Goal: Transaction & Acquisition: Book appointment/travel/reservation

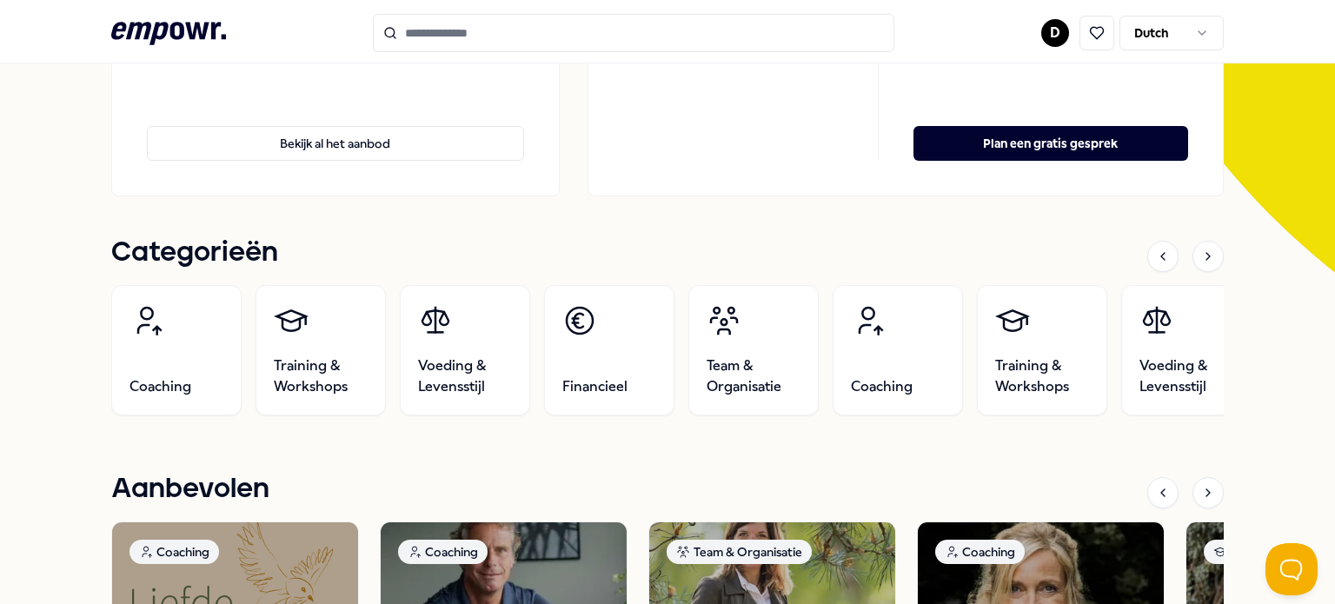
scroll to position [386, 0]
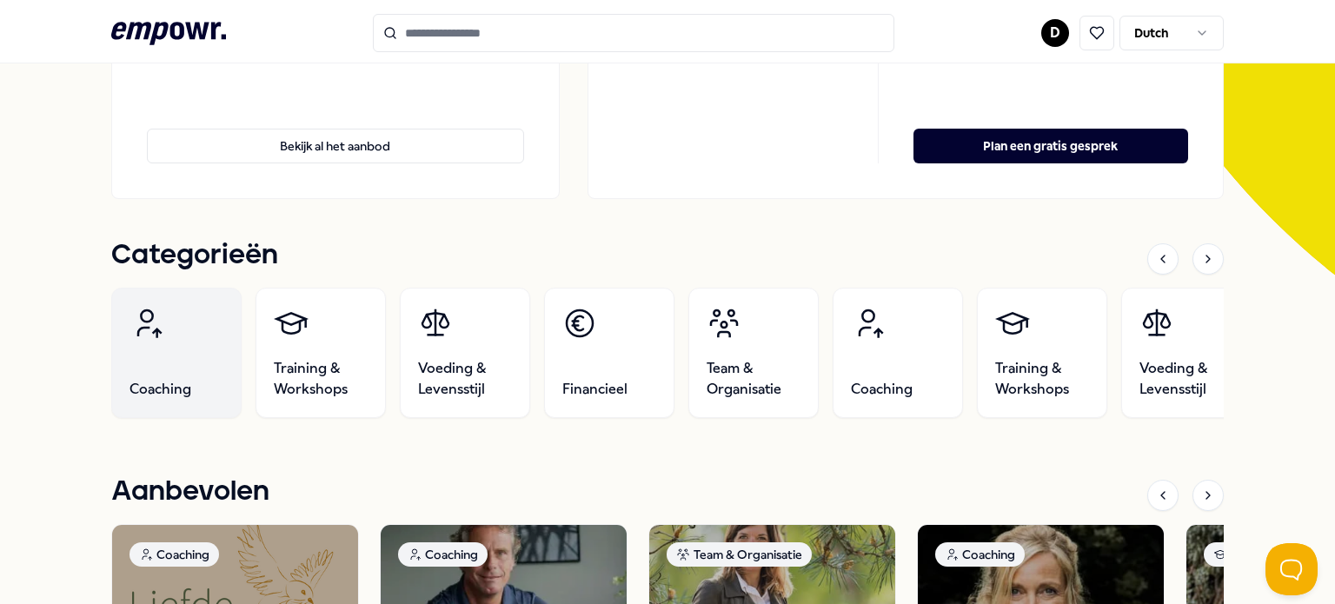
click at [139, 313] on icon at bounding box center [146, 323] width 35 height 35
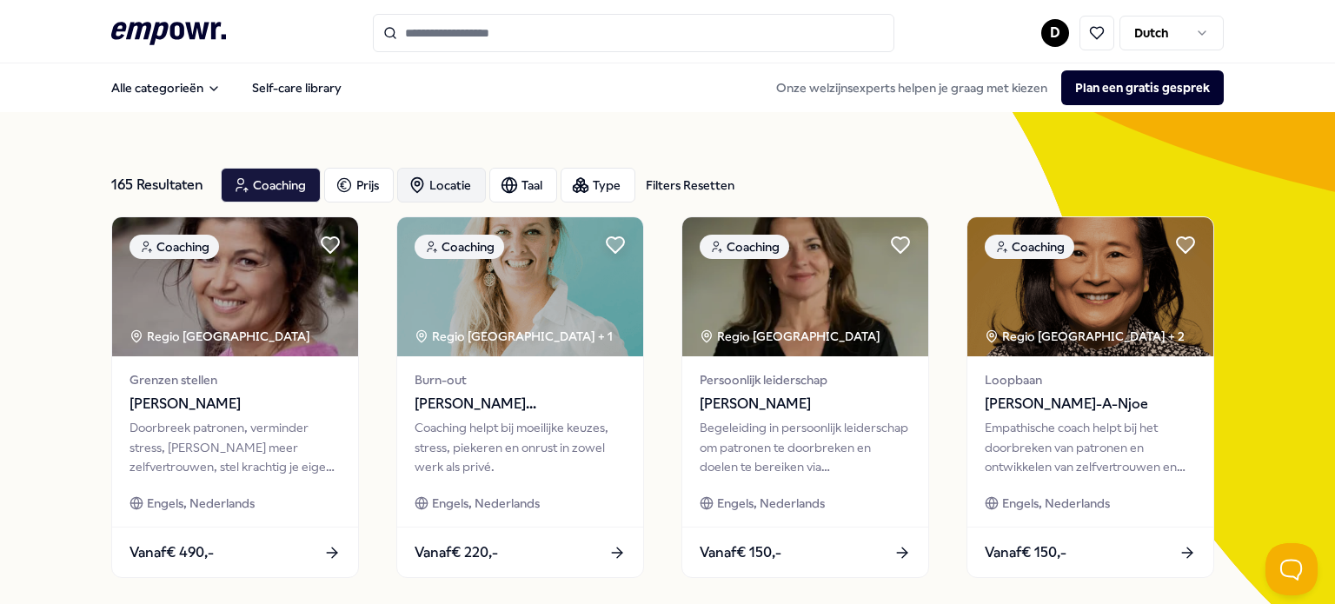
click at [445, 176] on div "Locatie" at bounding box center [441, 185] width 89 height 35
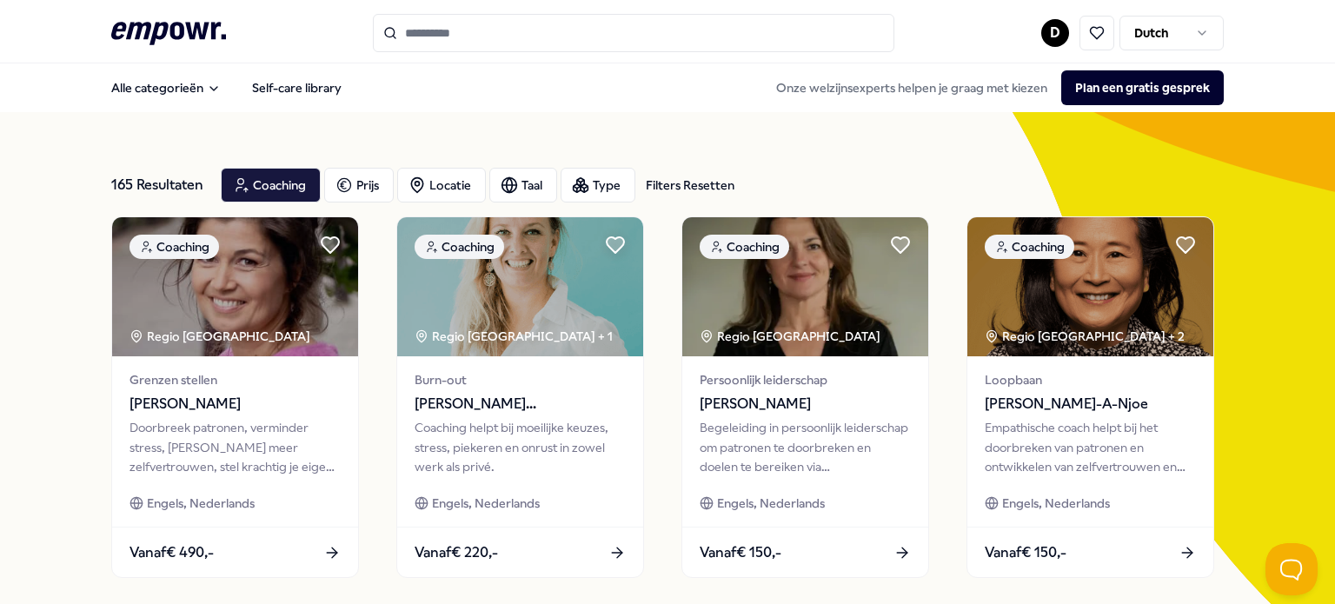
click at [679, 187] on div "Filters Resetten" at bounding box center [690, 185] width 89 height 19
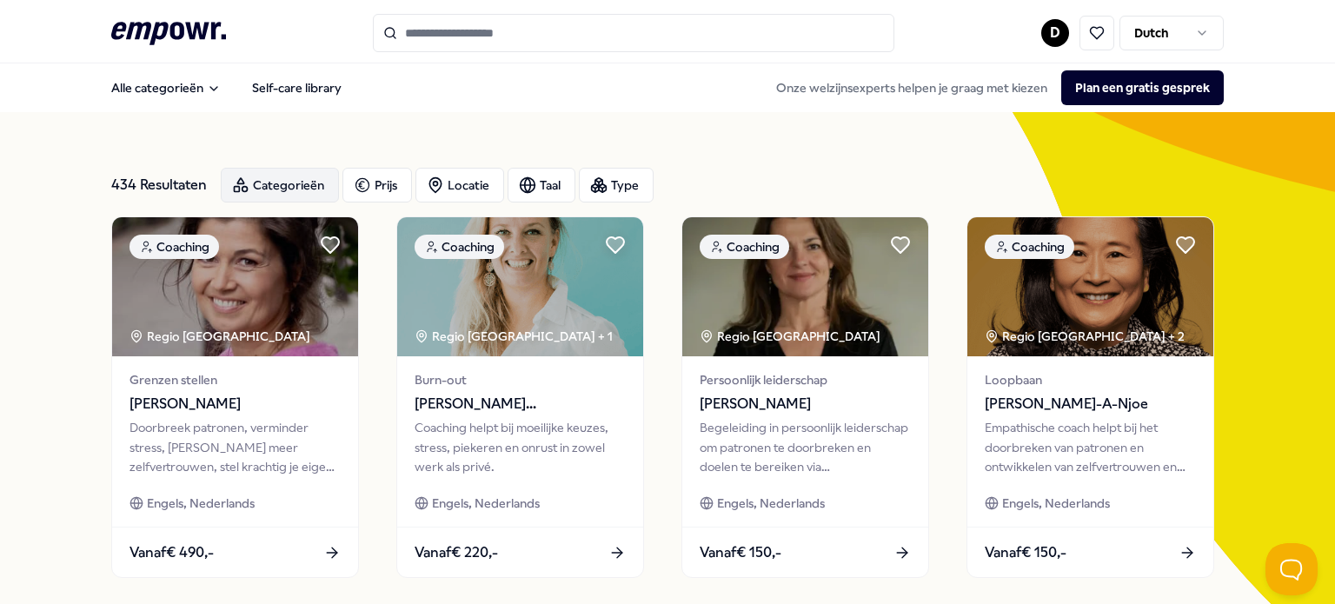
click at [259, 191] on div "Categorieën" at bounding box center [280, 185] width 118 height 35
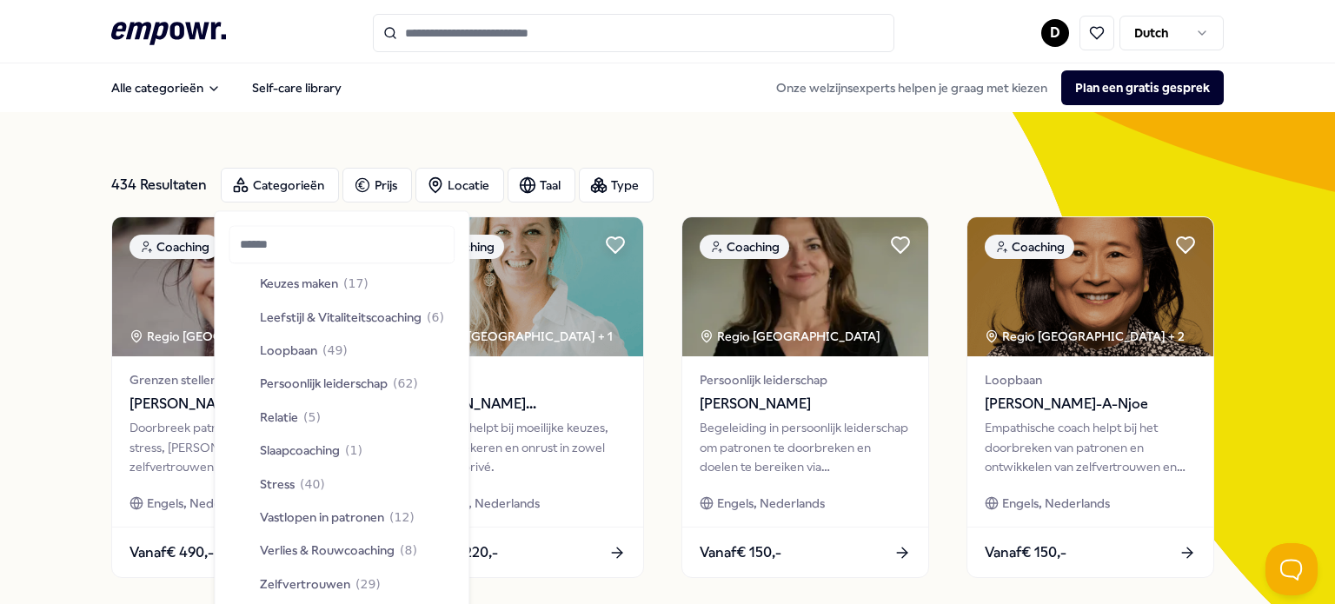
scroll to position [521, 0]
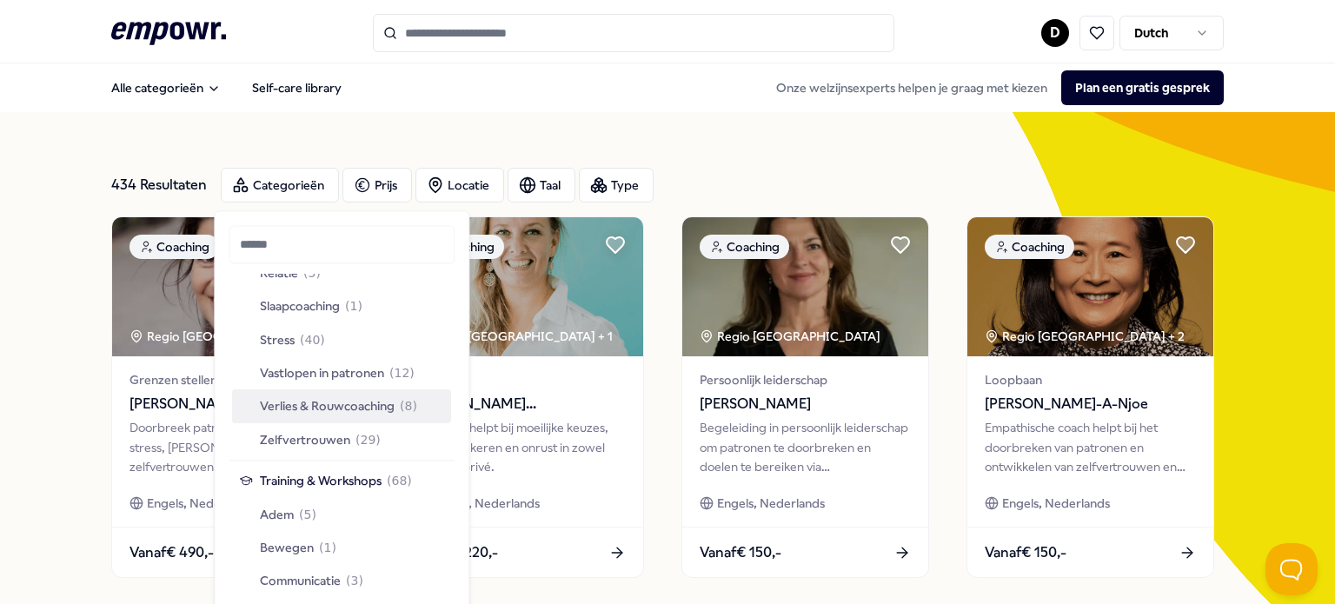
click at [326, 403] on span "Verlies & Rouwcoaching" at bounding box center [327, 406] width 135 height 19
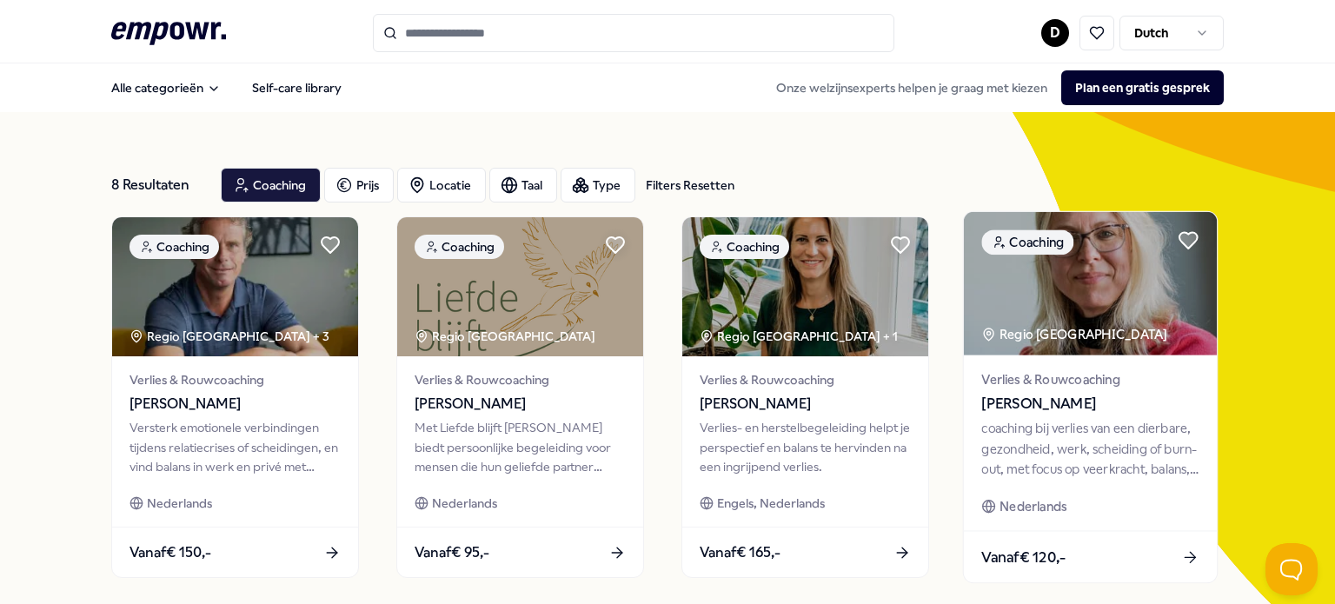
click at [1073, 555] on div "Vanaf € 120,-" at bounding box center [1090, 556] width 253 height 51
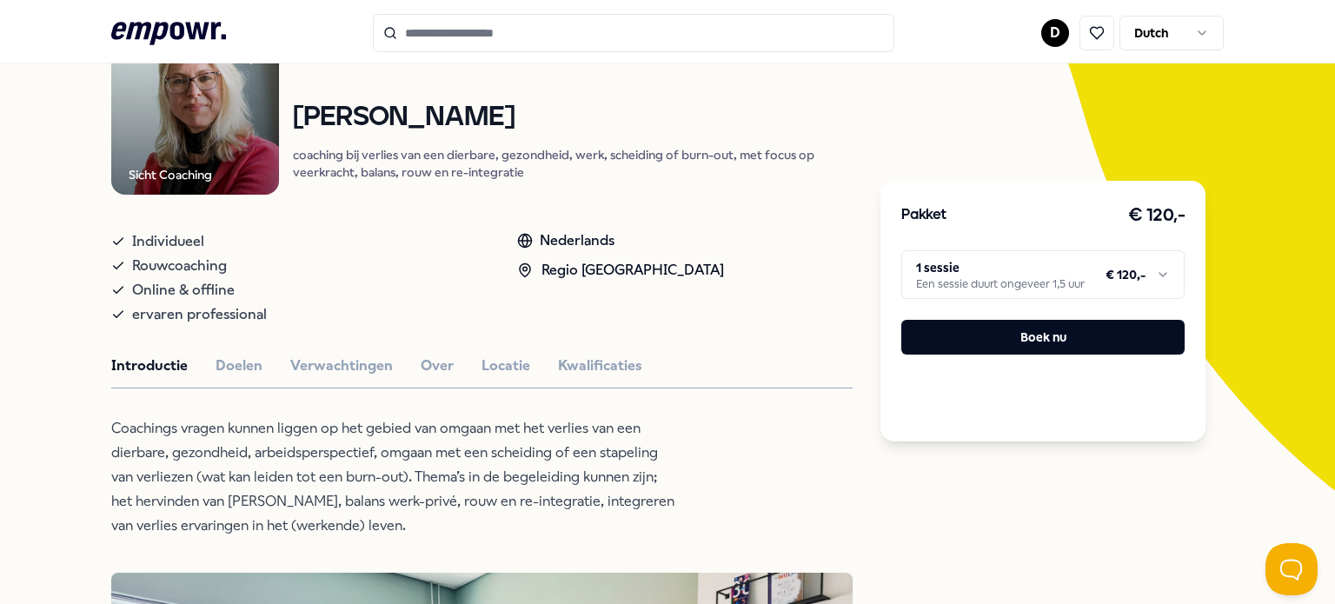
scroll to position [174, 0]
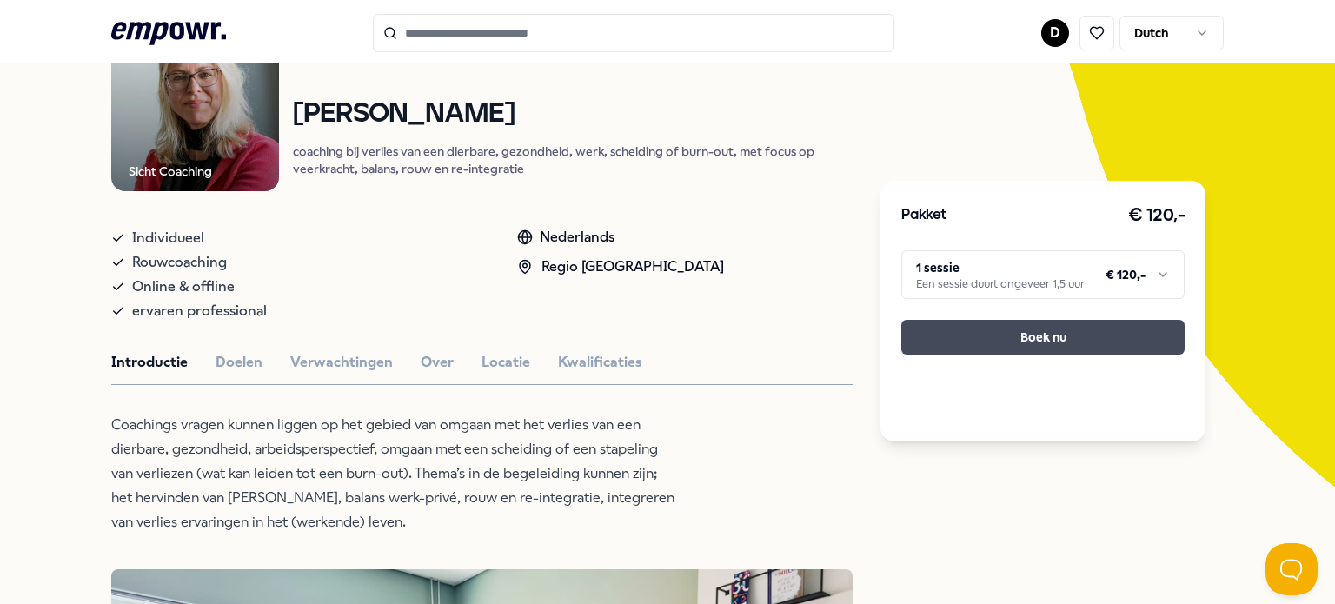
click at [981, 343] on button "Boek nu" at bounding box center [1042, 337] width 283 height 35
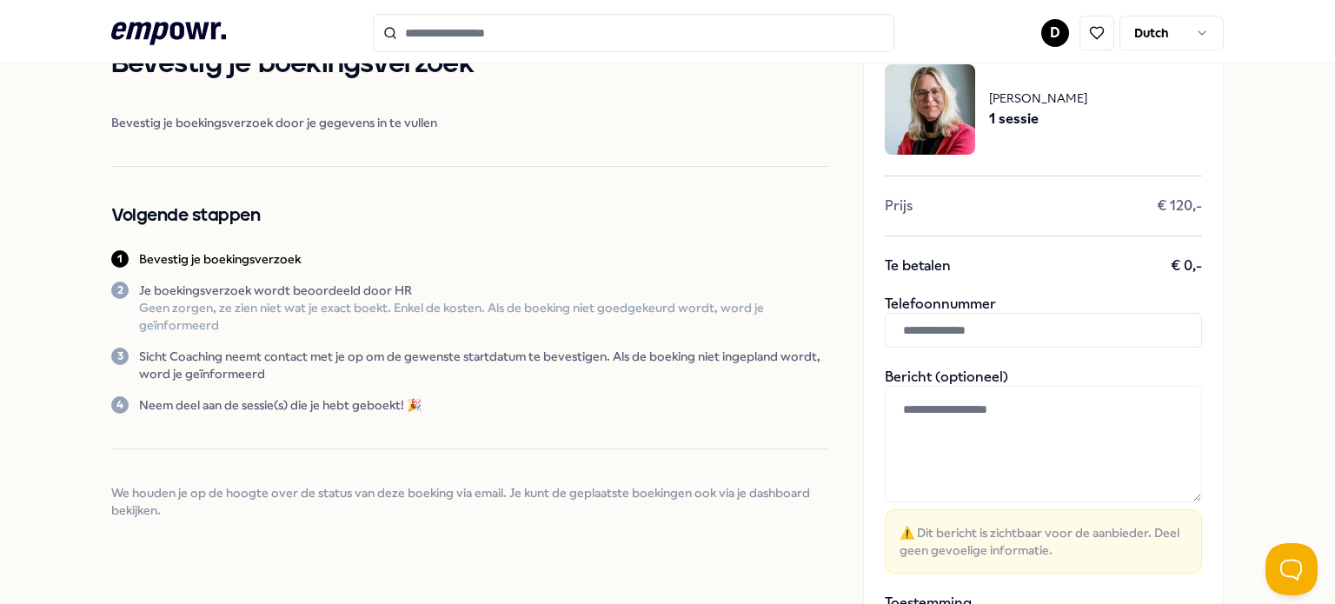
click at [950, 328] on input "text" at bounding box center [1042, 330] width 317 height 35
type input "**********"
click at [1048, 458] on textarea at bounding box center [1042, 444] width 317 height 116
click at [260, 239] on div "Bevestig je boekingsverzoek Bevestig je boekingsverzoek door je gegevens in te …" at bounding box center [469, 281] width 717 height 476
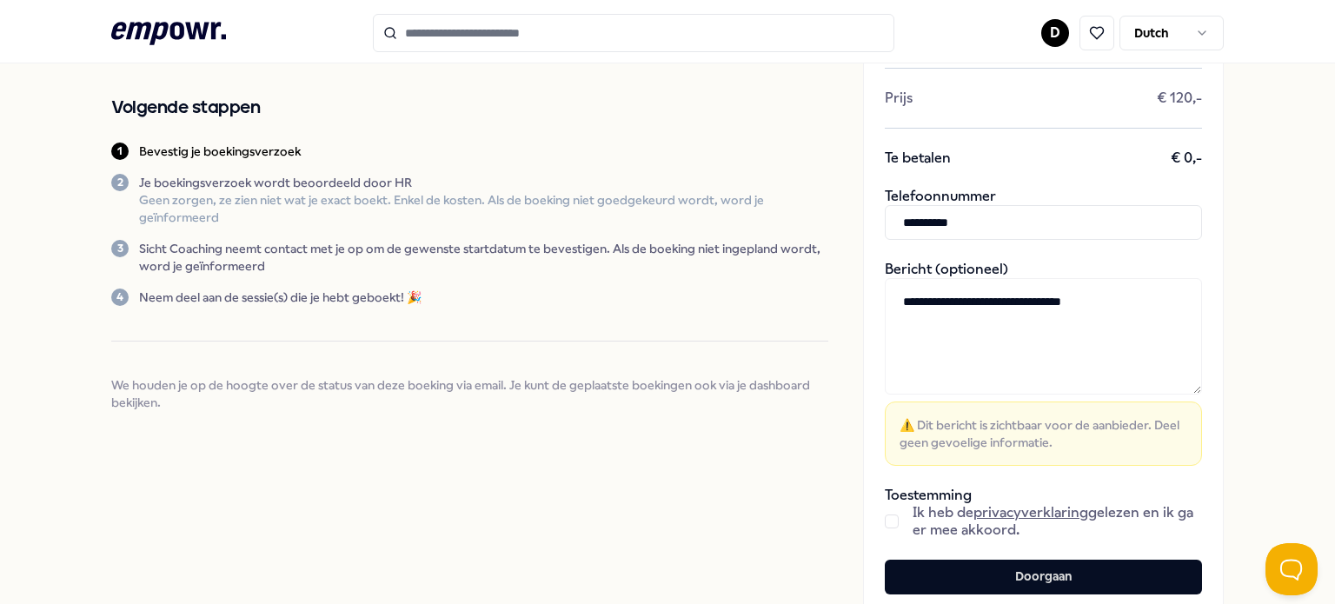
scroll to position [308, 0]
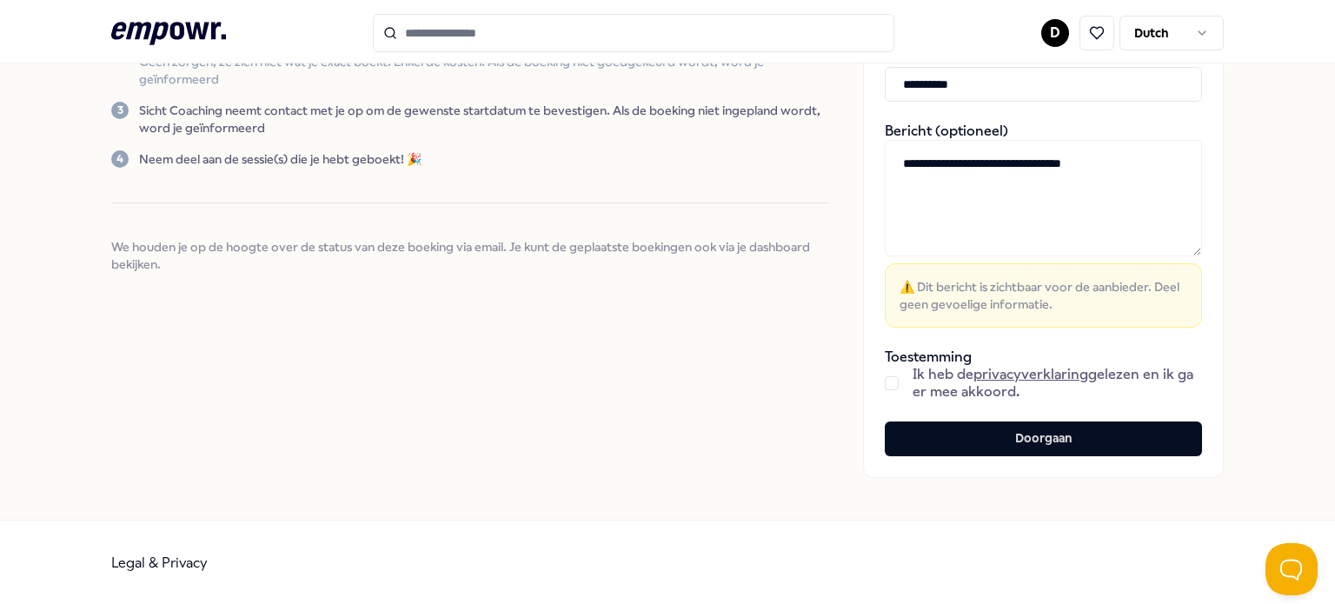
click at [884, 382] on button "button" at bounding box center [891, 383] width 14 height 14
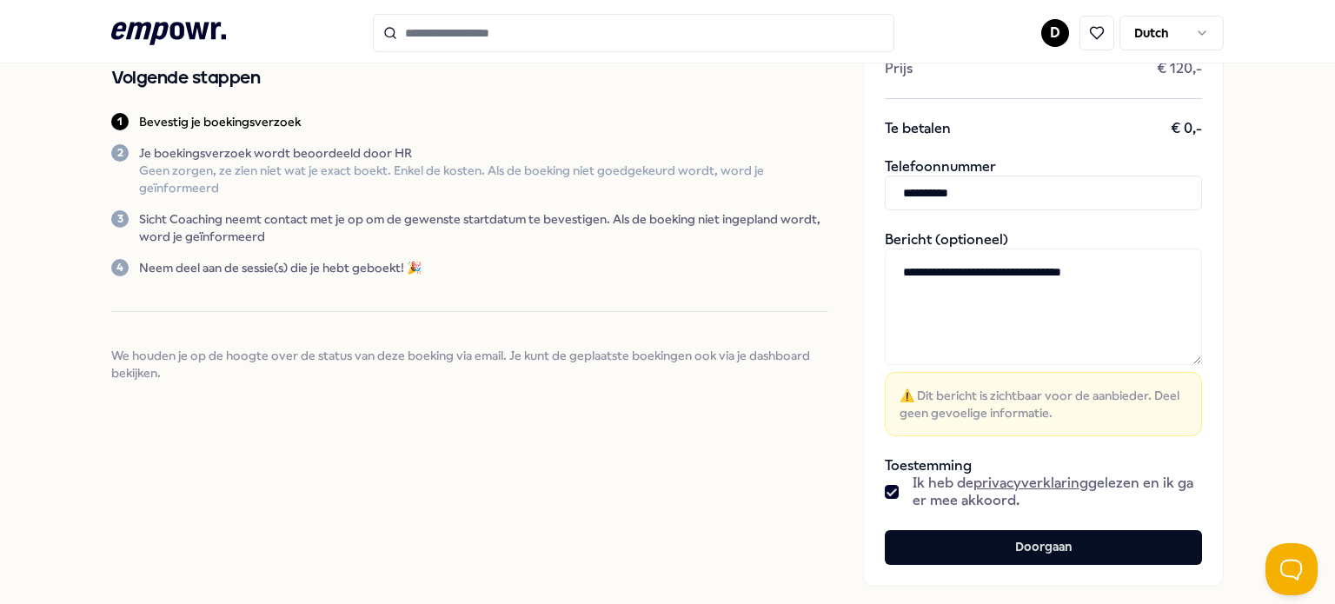
scroll to position [0, 0]
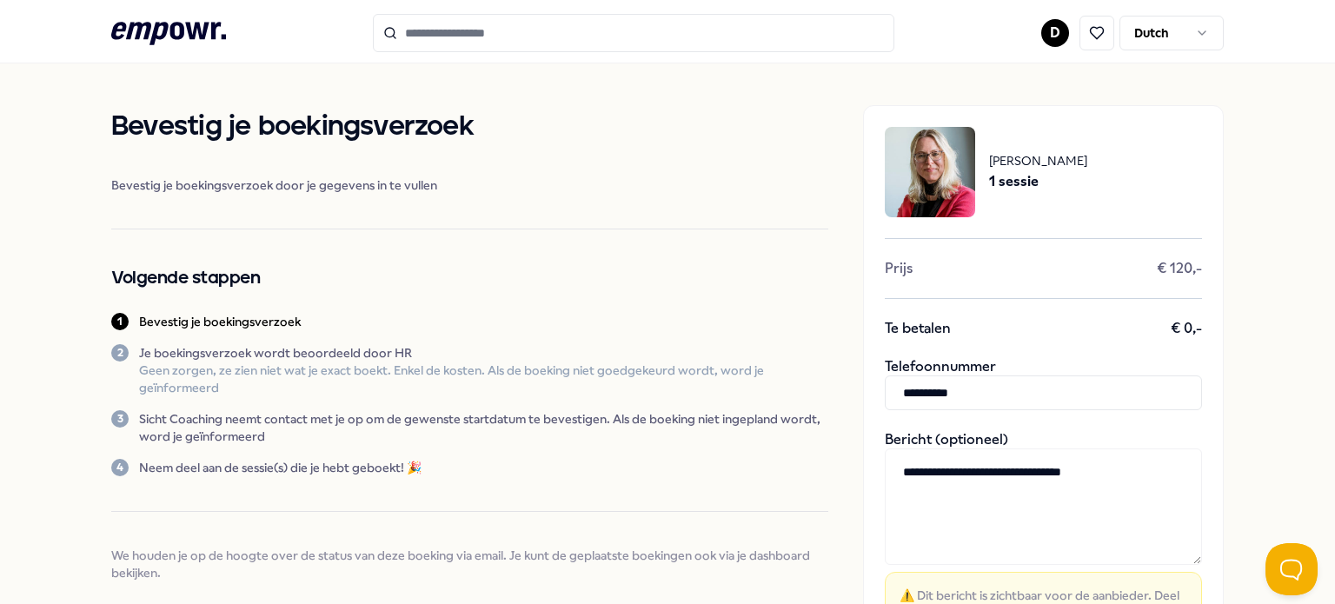
click at [962, 474] on textarea "**********" at bounding box center [1042, 506] width 317 height 116
click at [1023, 513] on textarea "**********" at bounding box center [1042, 506] width 317 height 116
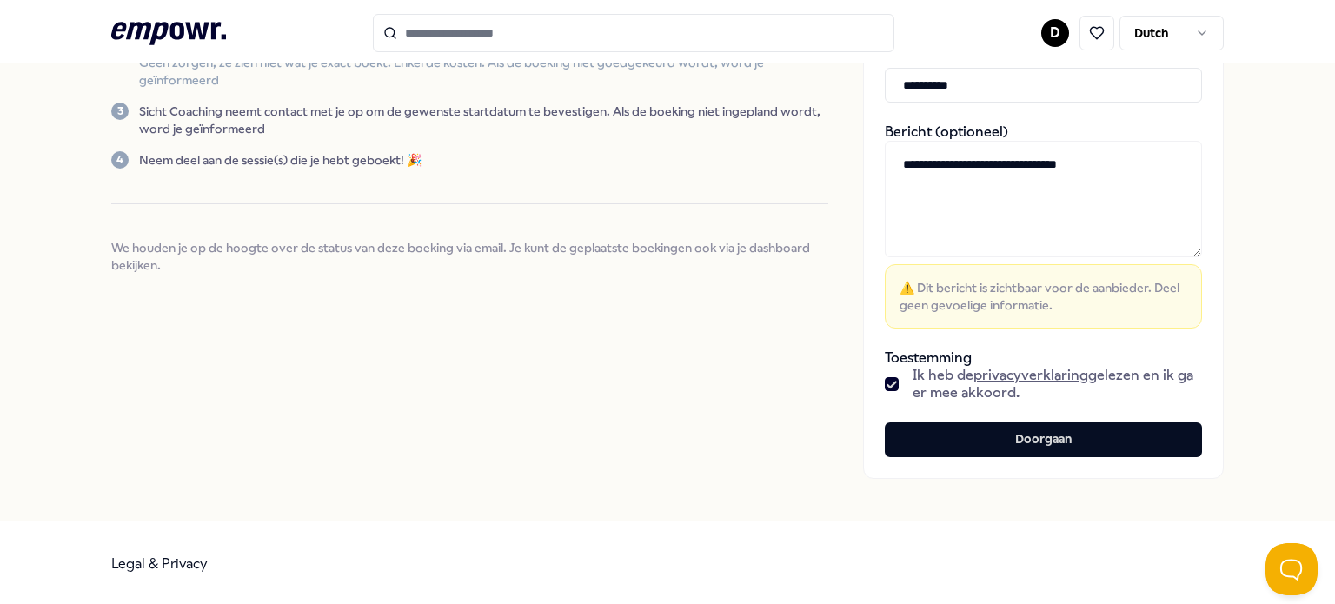
scroll to position [308, 0]
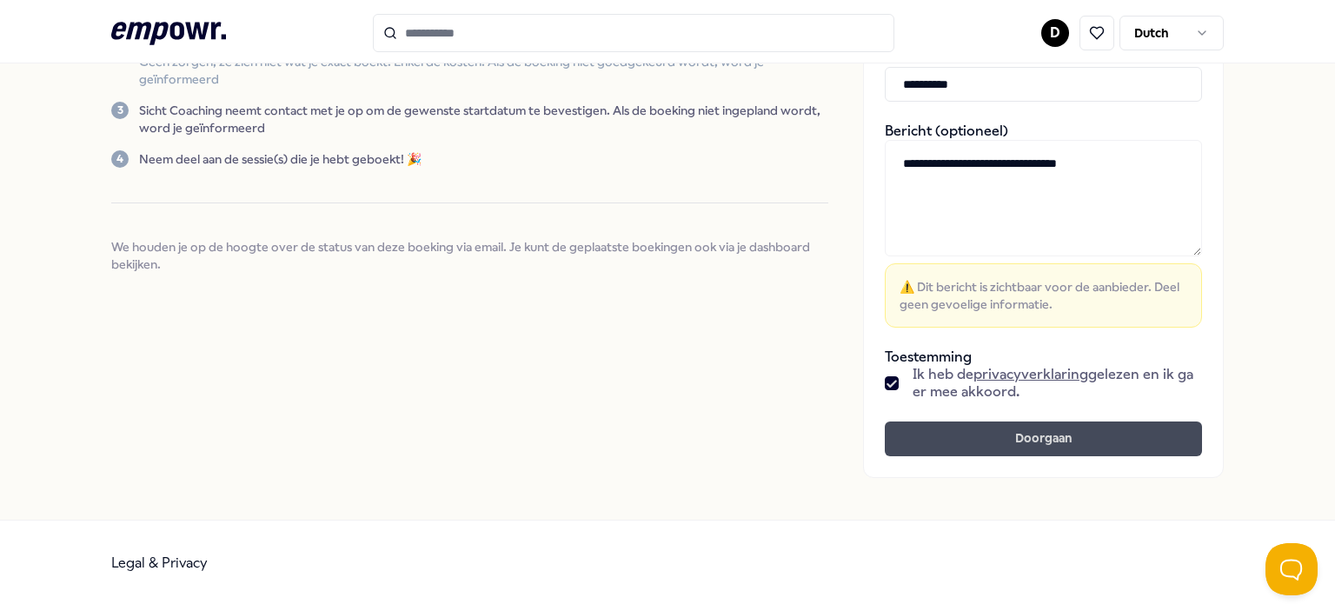
type textarea "**********"
click at [960, 444] on button "Doorgaan" at bounding box center [1042, 438] width 317 height 35
